Goal: Communication & Community: Answer question/provide support

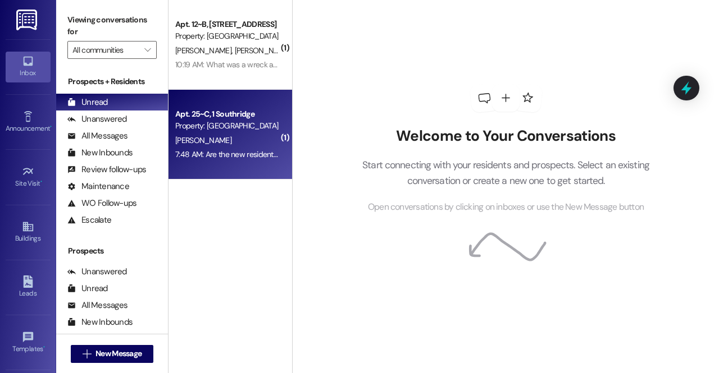
click at [217, 171] on div "Apt. 25~C, 1 Southridge Property: [GEOGRAPHIC_DATA] [PERSON_NAME] 7:48 AM: Are …" at bounding box center [229, 135] width 123 height 90
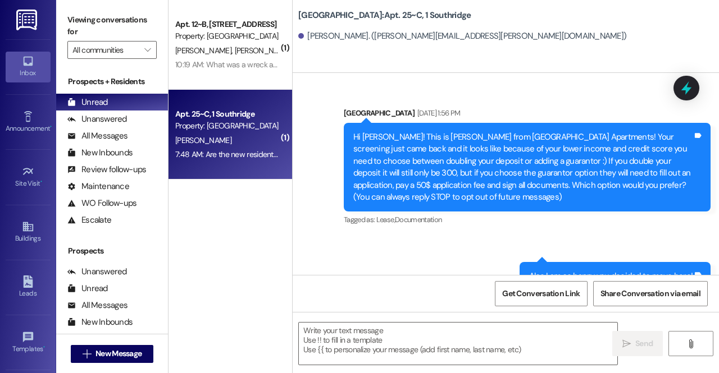
scroll to position [26919, 0]
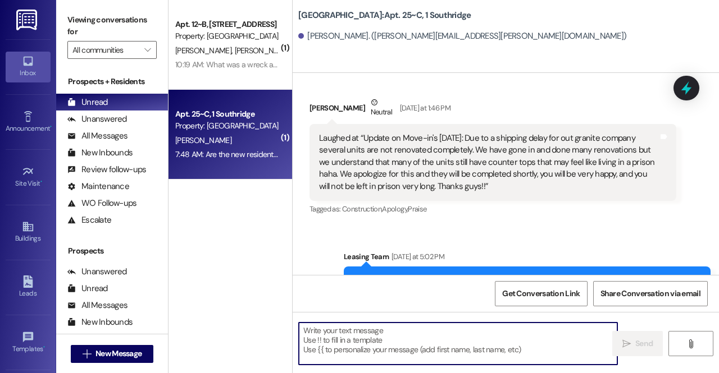
click at [400, 346] on textarea at bounding box center [458, 344] width 318 height 42
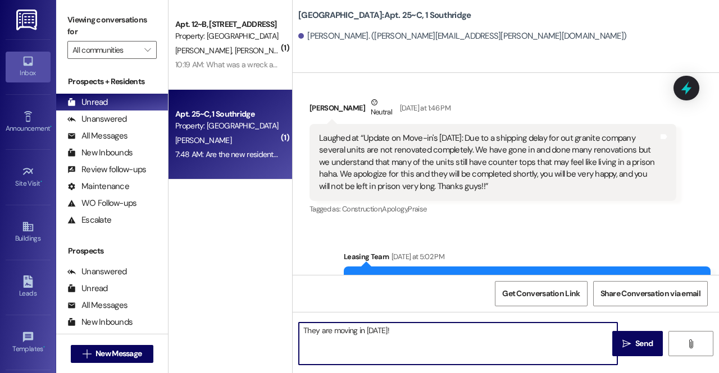
type textarea "They are moving in today!"
click at [631, 350] on button " Send" at bounding box center [637, 343] width 51 height 25
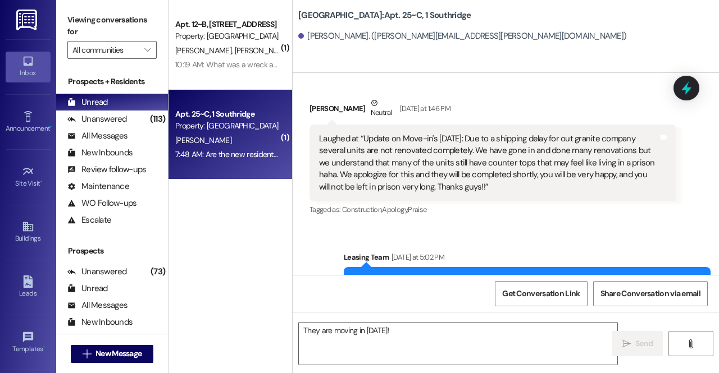
scroll to position [26997, 0]
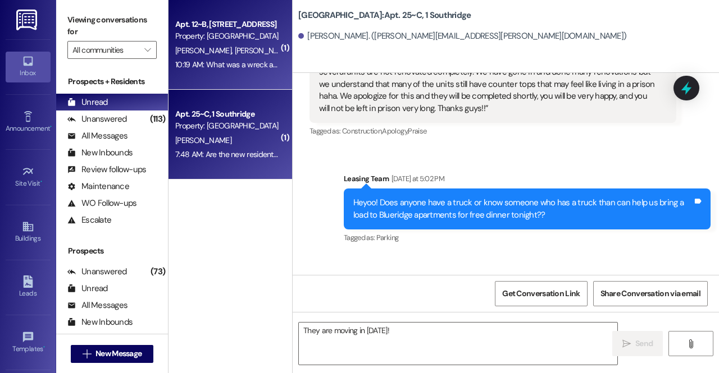
click at [236, 38] on div "Property: [GEOGRAPHIC_DATA]" at bounding box center [227, 36] width 104 height 12
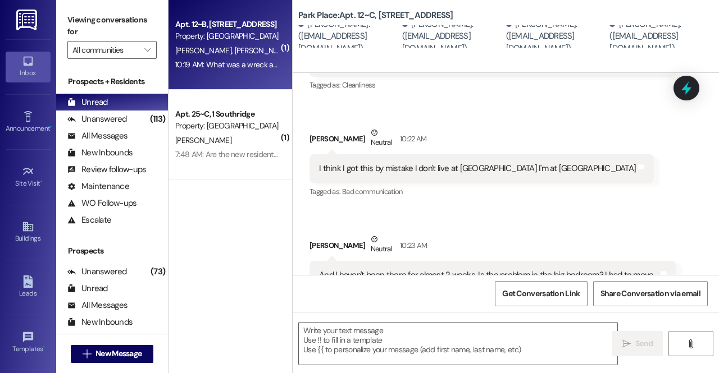
scroll to position [538, 0]
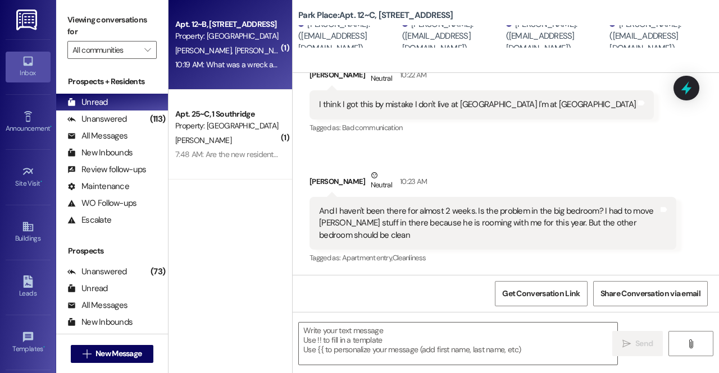
click at [482, 159] on div "Received via SMS James Wilde Question Neutral 10:19 AM What was a wreck about i…" at bounding box center [505, 57] width 426 height 434
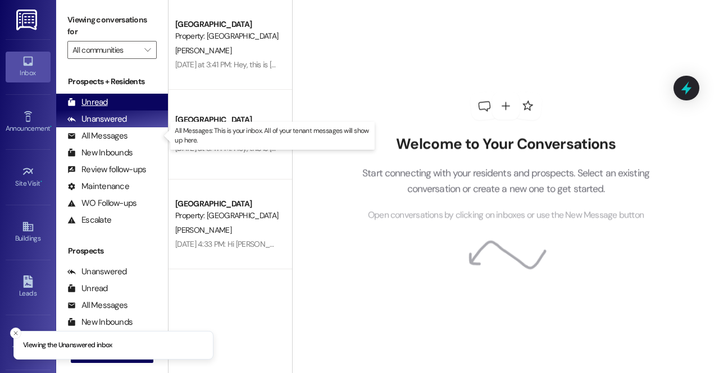
click at [117, 106] on div "Unread (0)" at bounding box center [112, 102] width 112 height 17
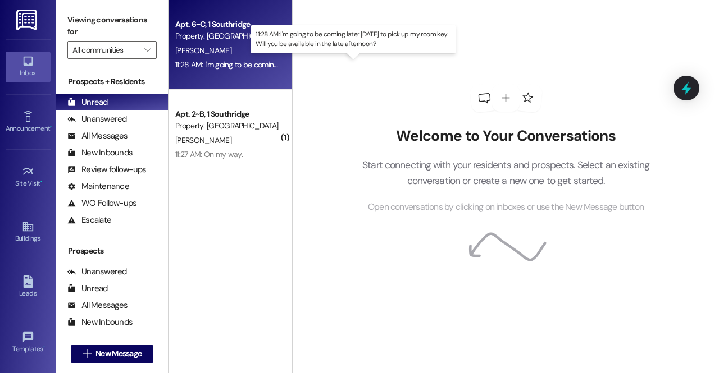
click at [235, 65] on div "11:28 AM: I'm going to be coming later [DATE] to pick up my room key. Will you …" at bounding box center [354, 65] width 359 height 10
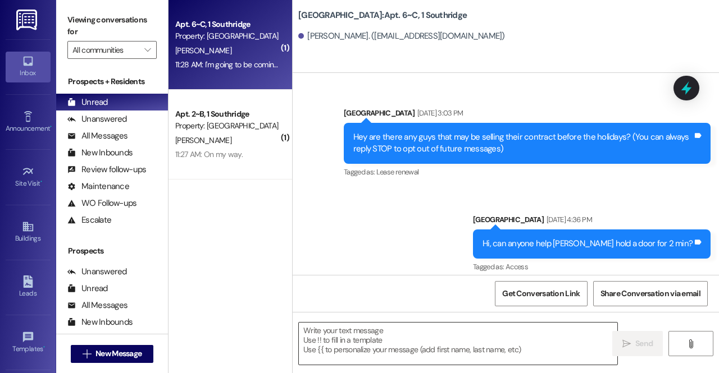
scroll to position [27575, 0]
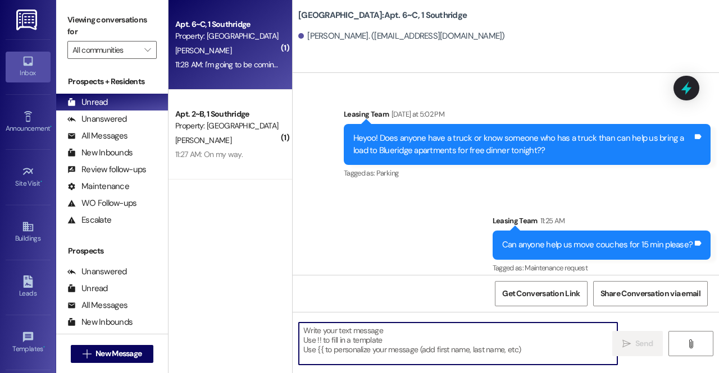
click at [369, 341] on textarea at bounding box center [458, 344] width 318 height 42
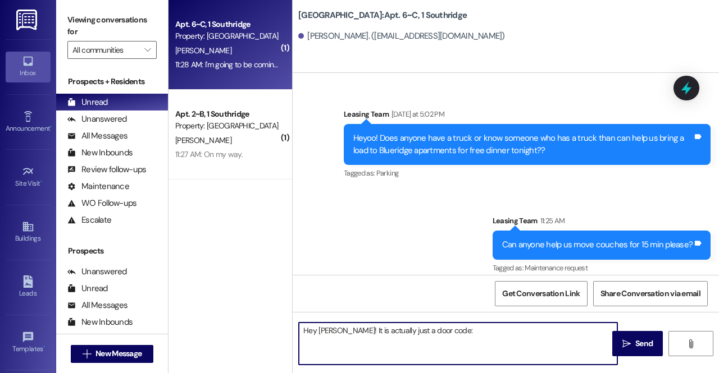
paste textarea "658302"
type textarea "Hey Taylor! It is actually just a door code: 658302"
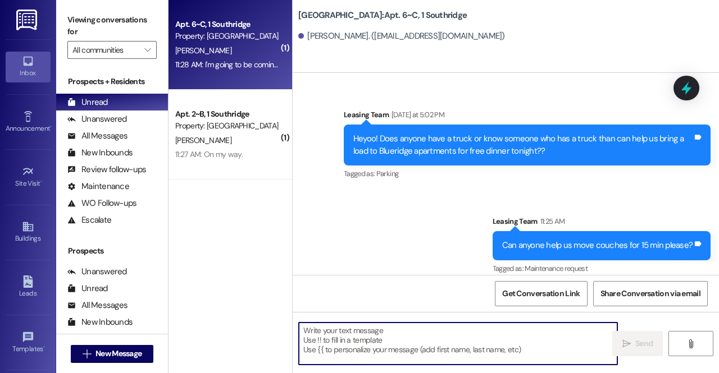
scroll to position [27653, 0]
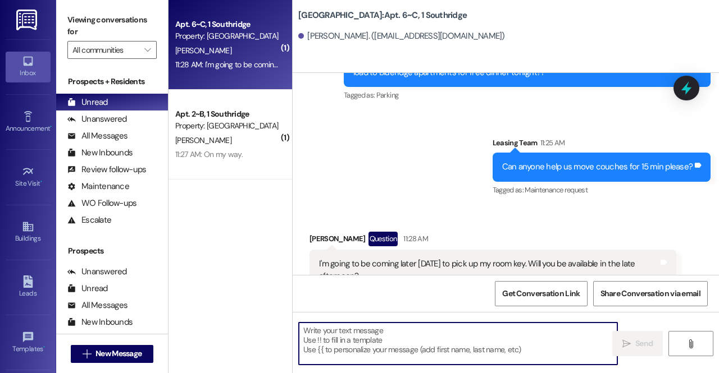
click at [451, 337] on textarea at bounding box center [458, 344] width 318 height 42
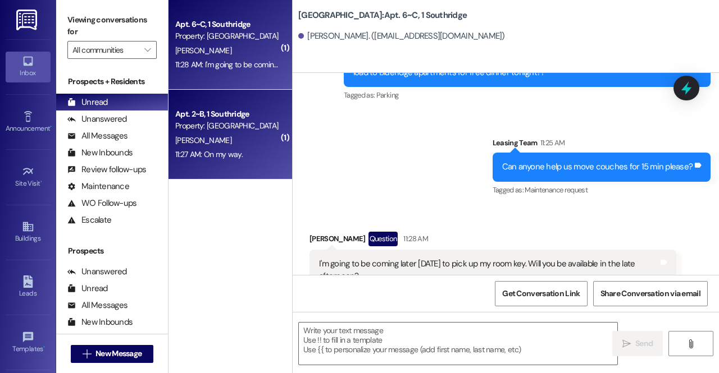
click at [250, 153] on div "11:27 AM: On my way. 11:27 AM: On my way." at bounding box center [227, 155] width 106 height 14
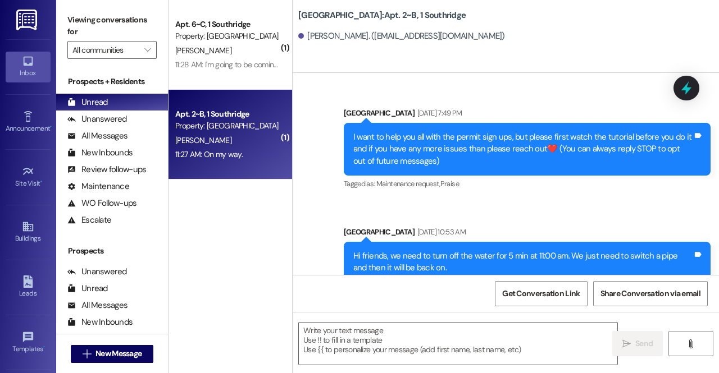
scroll to position [24874, 0]
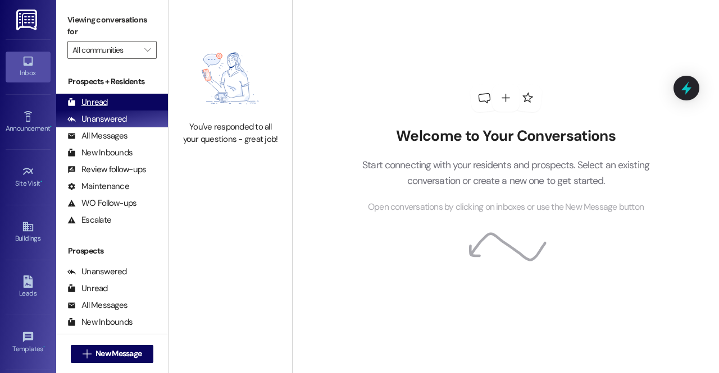
click at [104, 102] on div "Unread" at bounding box center [87, 103] width 40 height 12
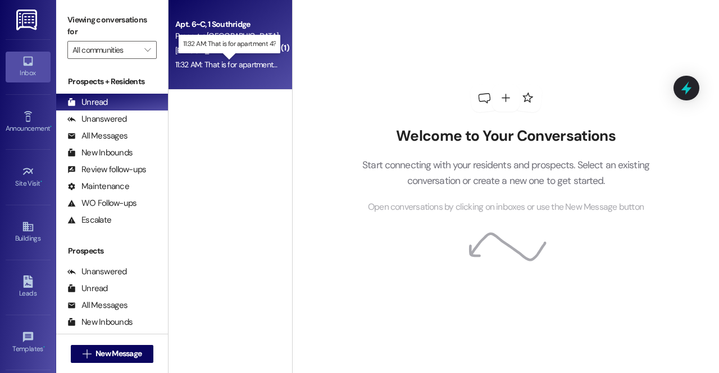
click at [261, 67] on div "11:32 AM: That is for apartment 4? 11:32 AM: That is for apartment 4?" at bounding box center [229, 65] width 108 height 10
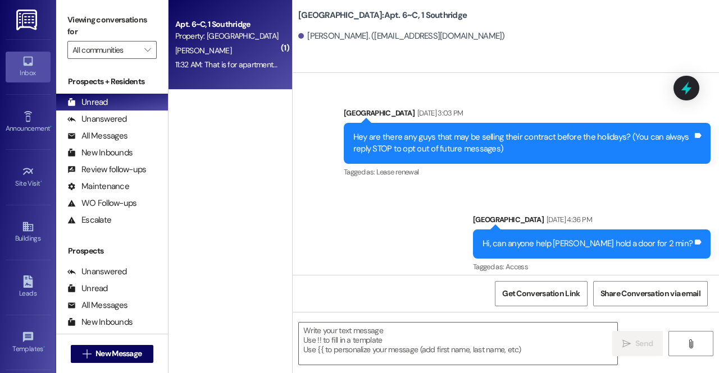
scroll to position [27751, 0]
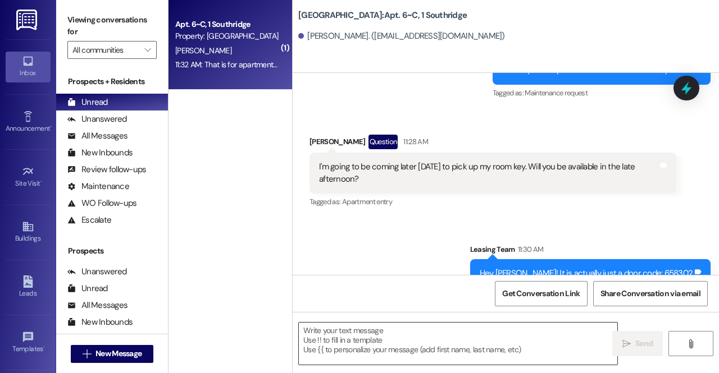
click at [426, 331] on textarea at bounding box center [458, 344] width 318 height 42
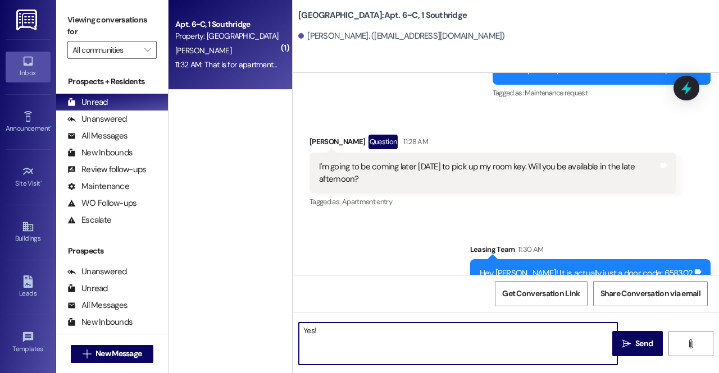
type textarea "Yes!"
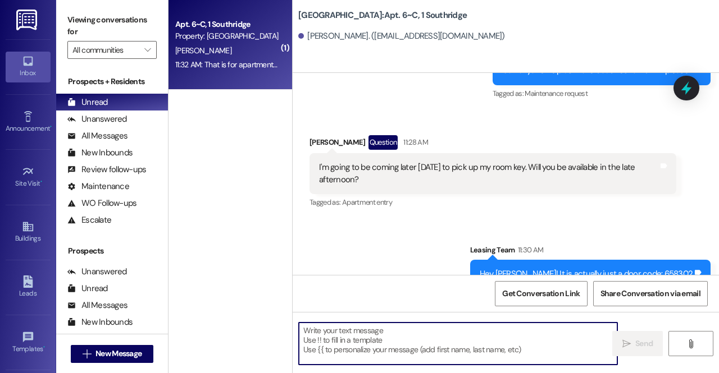
scroll to position [27829, 0]
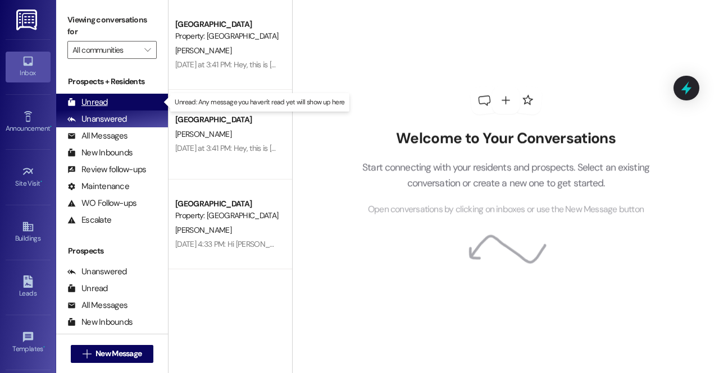
click at [136, 98] on div "Unread (0)" at bounding box center [112, 102] width 112 height 17
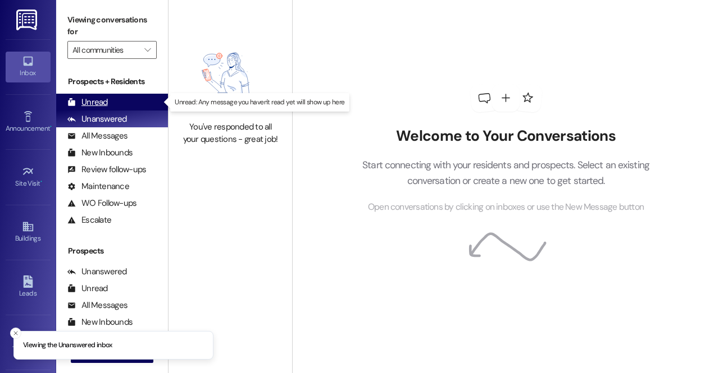
click at [107, 97] on div "Unread (0)" at bounding box center [112, 102] width 112 height 17
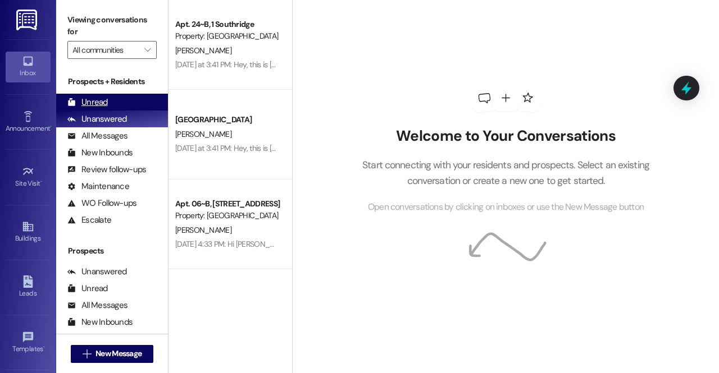
click at [104, 110] on div "Unread (0)" at bounding box center [112, 102] width 112 height 17
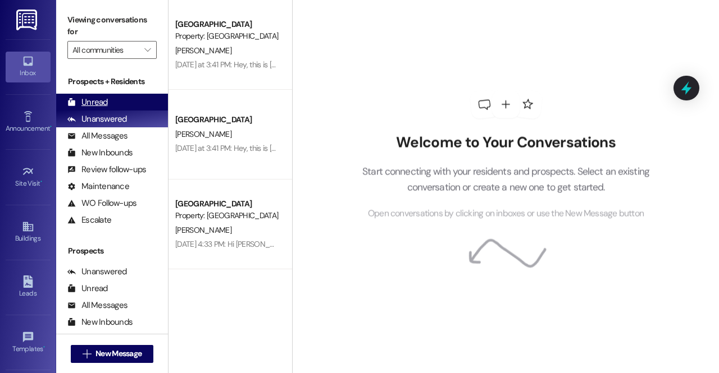
click at [120, 103] on div "Unread (0)" at bounding box center [112, 102] width 112 height 17
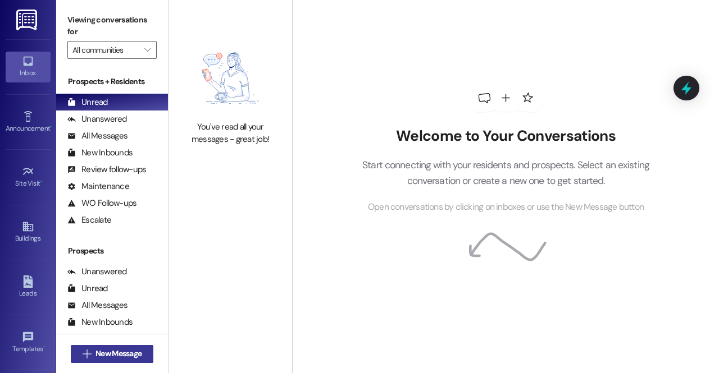
click at [100, 354] on span "New Message" at bounding box center [118, 354] width 46 height 12
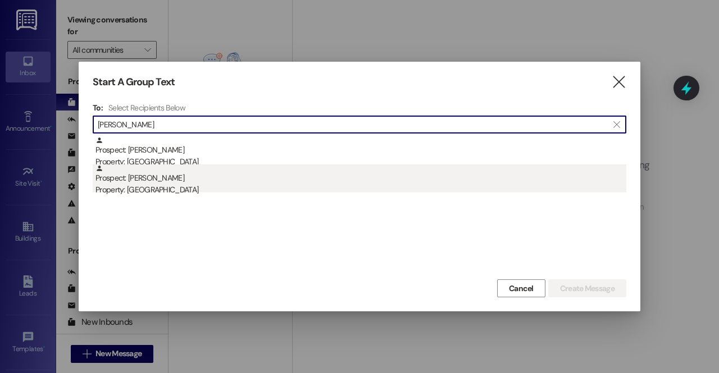
type input "[PERSON_NAME]"
click at [143, 173] on div "Prospect: [PERSON_NAME] Property: [GEOGRAPHIC_DATA]" at bounding box center [360, 180] width 530 height 32
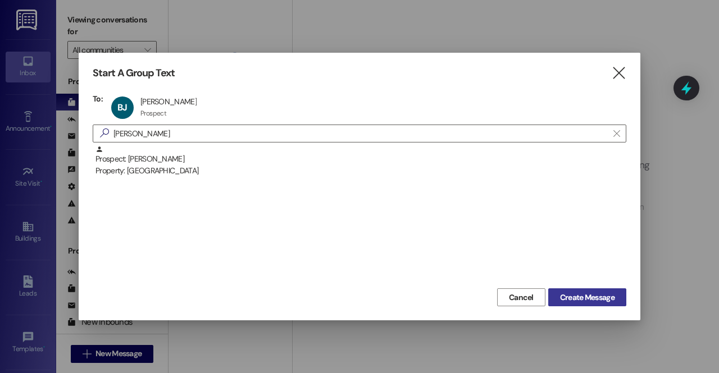
click at [579, 289] on button "Create Message" at bounding box center [587, 298] width 78 height 18
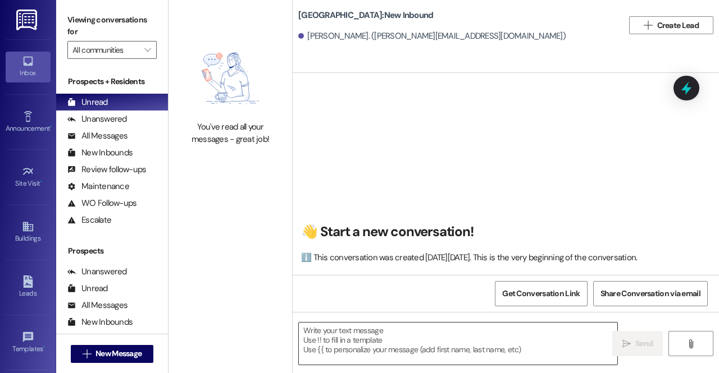
click at [397, 349] on textarea at bounding box center [458, 344] width 318 height 42
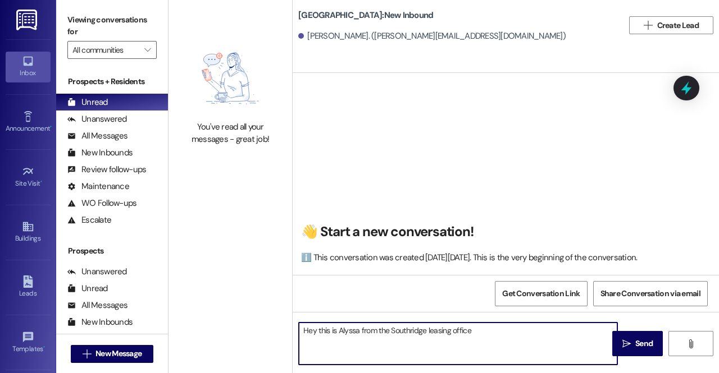
type textarea "Hey this is Alyssa from the Southridge leasing office."
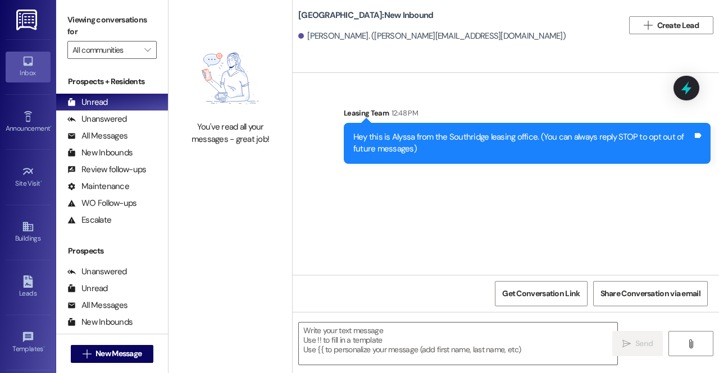
click at [422, 149] on div "Hey this is Alyssa from the Southridge leasing office. (You can always reply ST…" at bounding box center [522, 143] width 339 height 24
click at [93, 349] on span "New Message" at bounding box center [118, 354] width 51 height 12
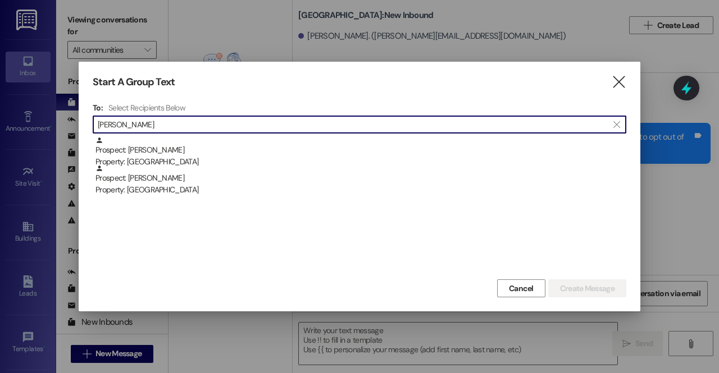
type input "kacie"
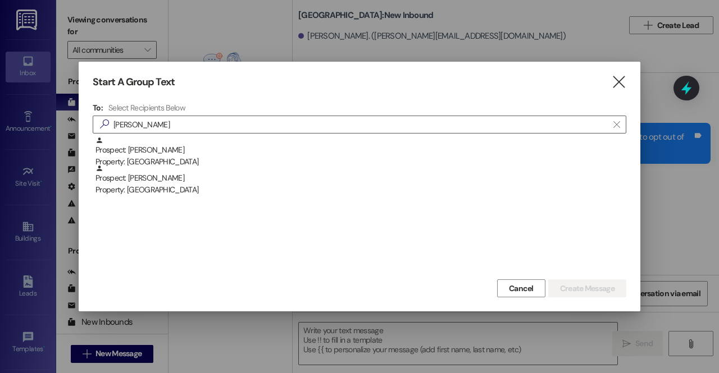
click at [136, 197] on div "Prospect: Kacie Barker Property: Southridge Prospect: Kacie Wolslagel Property:…" at bounding box center [359, 206] width 533 height 140
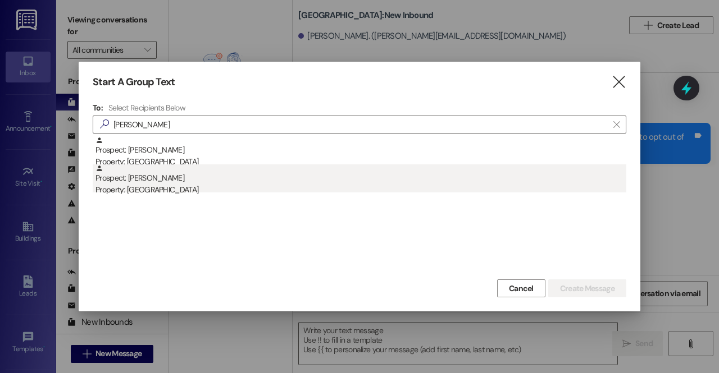
click at [166, 182] on div "Prospect: Kacie Wolslagel Property: Southridge" at bounding box center [360, 180] width 530 height 32
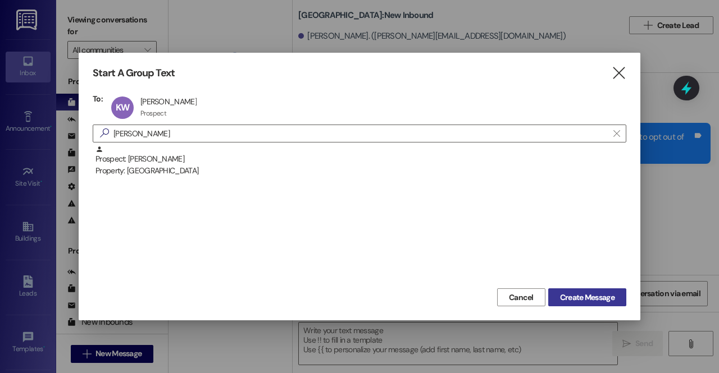
click at [574, 300] on span "Create Message" at bounding box center [587, 298] width 54 height 12
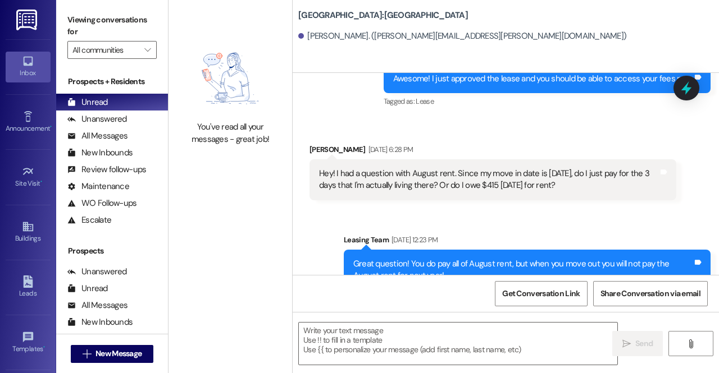
scroll to position [1776, 0]
